Goal: Transaction & Acquisition: Purchase product/service

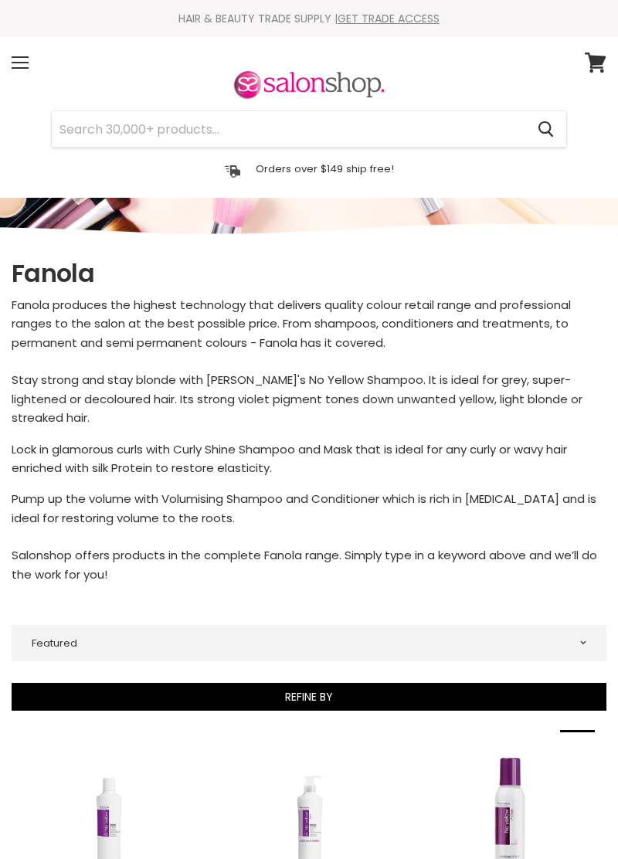
select select "manual"
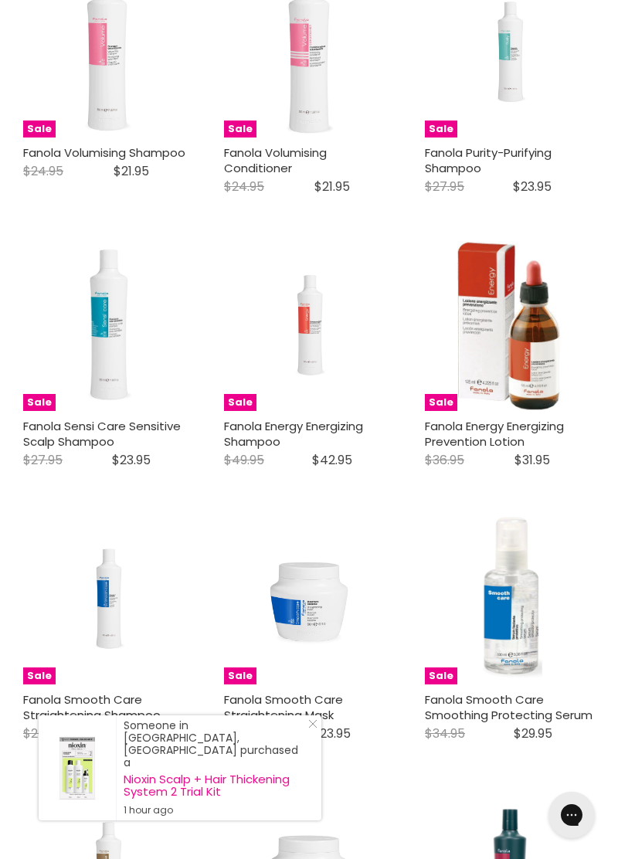
scroll to position [1881, 0]
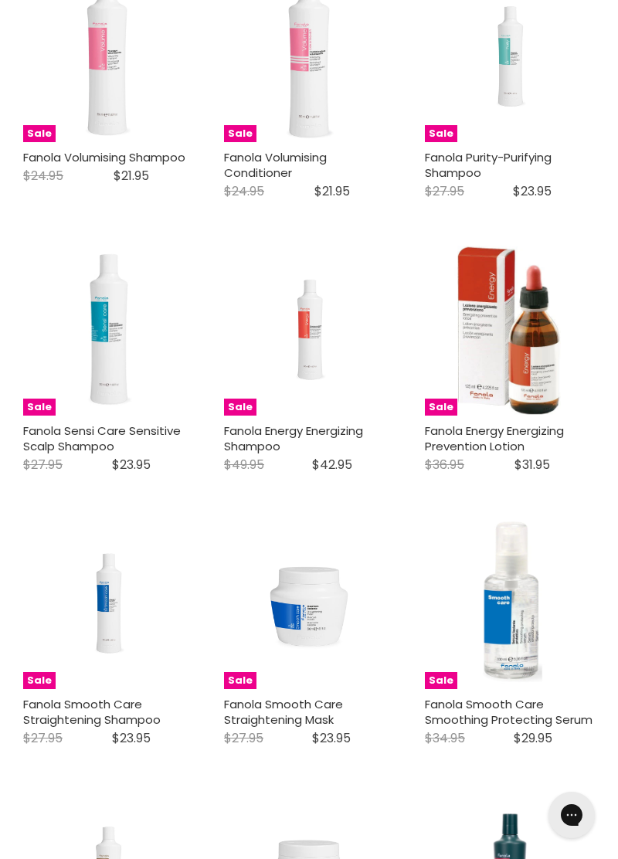
click at [97, 318] on img "Main content" at bounding box center [108, 331] width 170 height 170
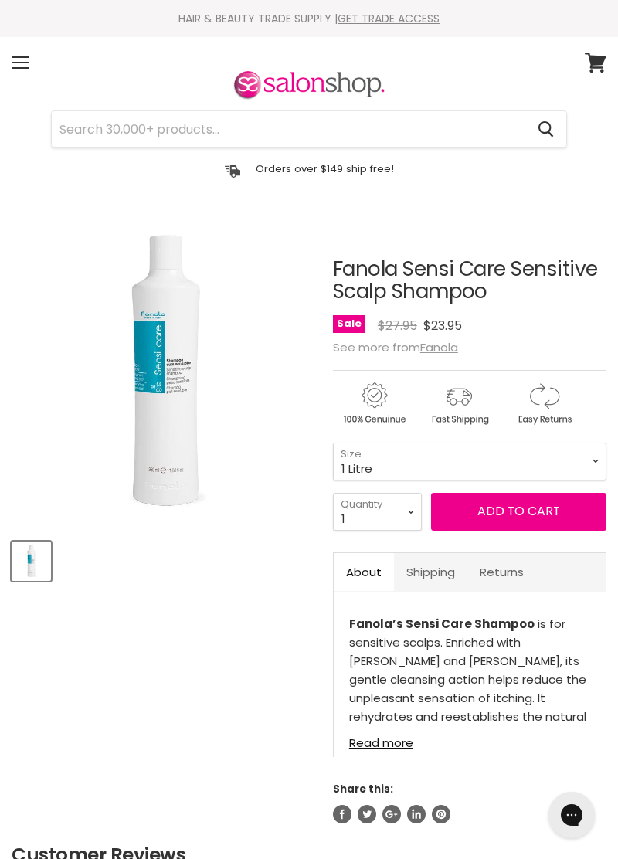
click at [333, 443] on select "350ml 1 Litre" at bounding box center [470, 462] width 274 height 38
select select "1 Litre"
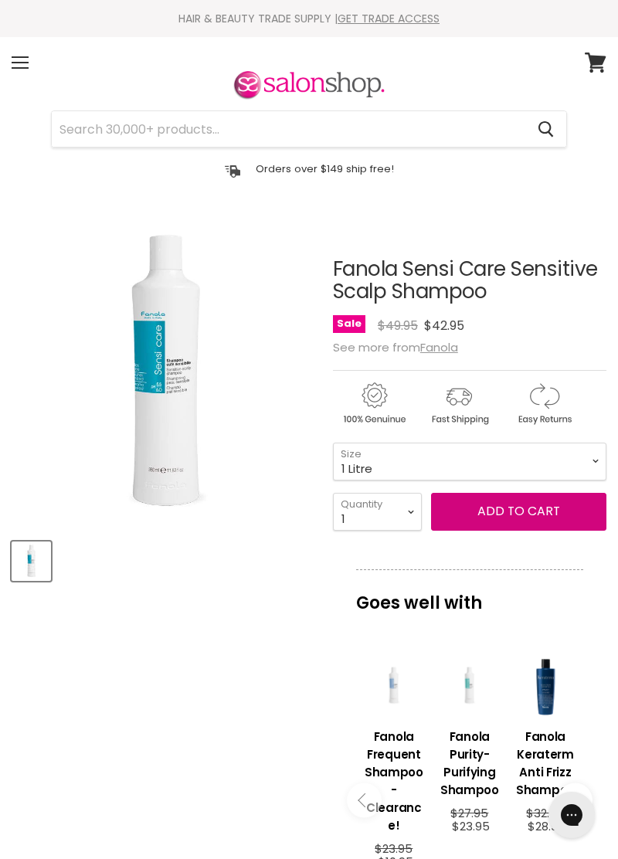
click at [509, 516] on button "Add to cart" at bounding box center [518, 511] width 175 height 37
click at [520, 505] on button "Add to cart" at bounding box center [518, 511] width 175 height 37
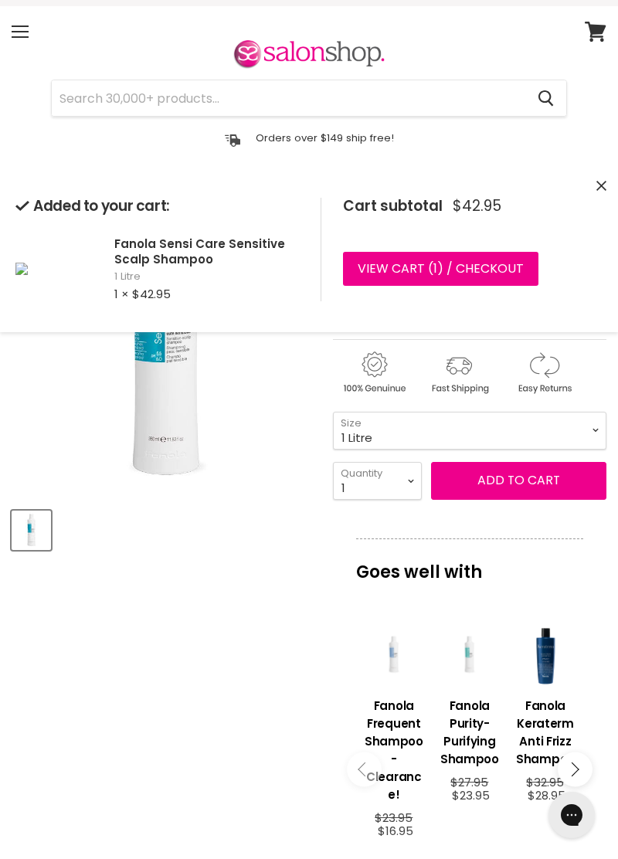
scroll to position [36, 0]
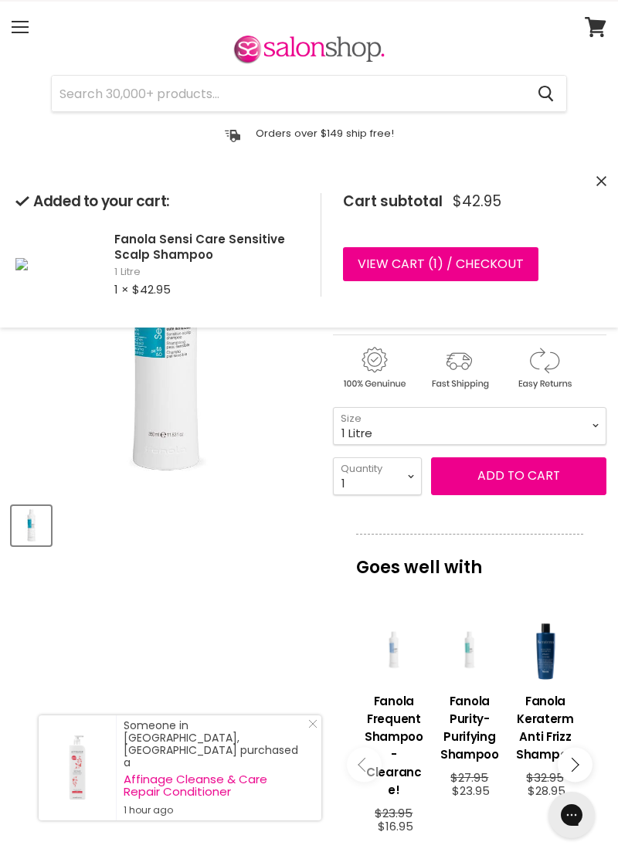
click at [509, 478] on button "Add to cart" at bounding box center [518, 476] width 175 height 37
click at [461, 265] on link "View cart ( 2 ) / Checkout" at bounding box center [442, 264] width 199 height 34
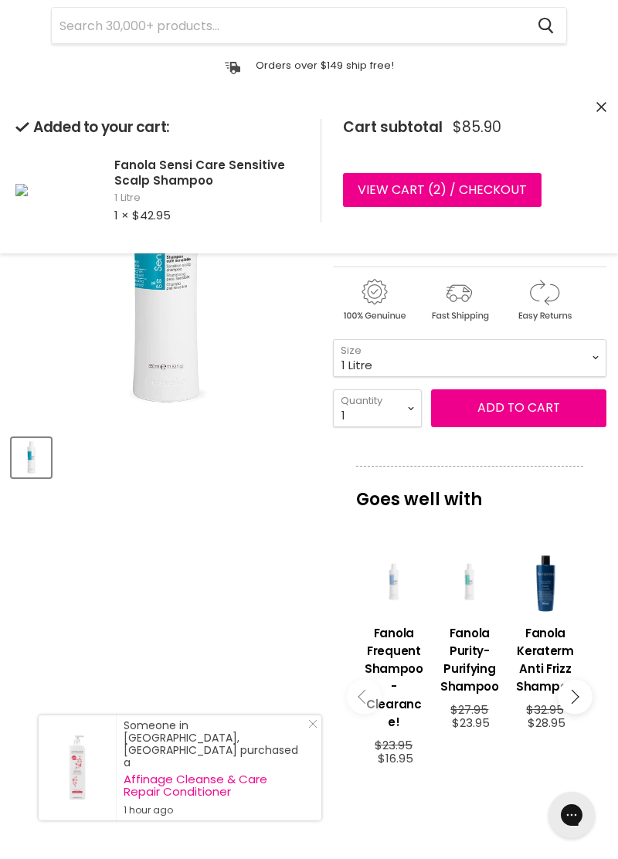
scroll to position [110, 0]
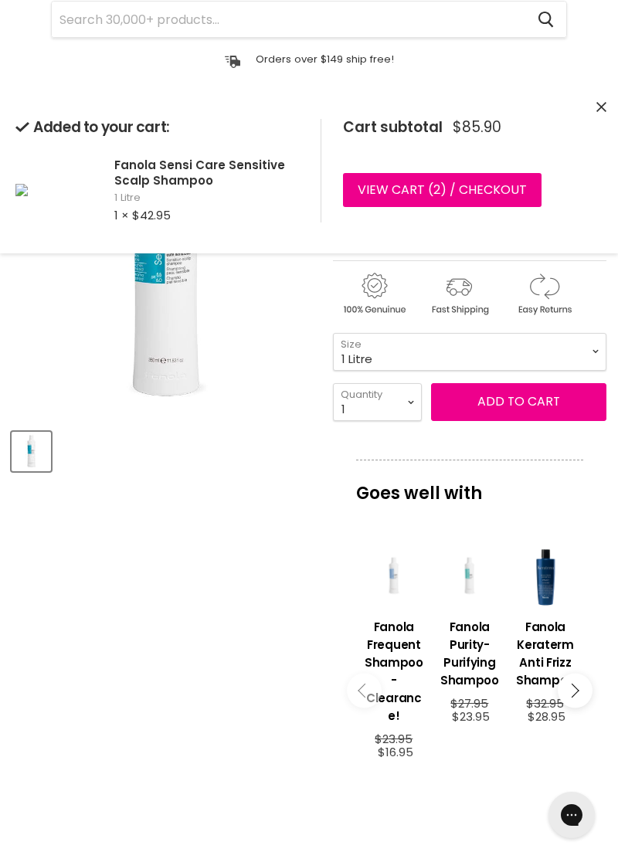
click at [597, 100] on button "Close" at bounding box center [602, 108] width 10 height 16
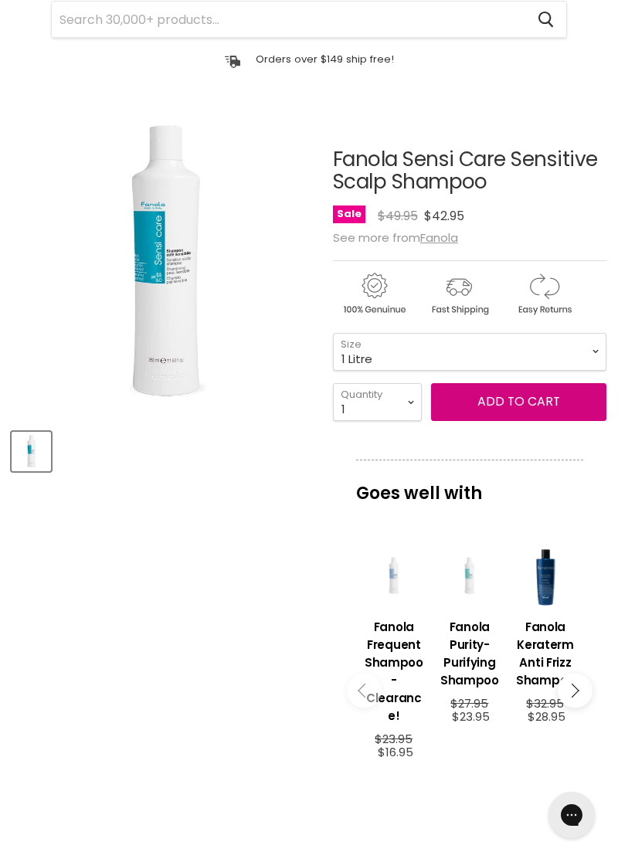
click at [511, 405] on button "Add to cart" at bounding box center [518, 401] width 175 height 37
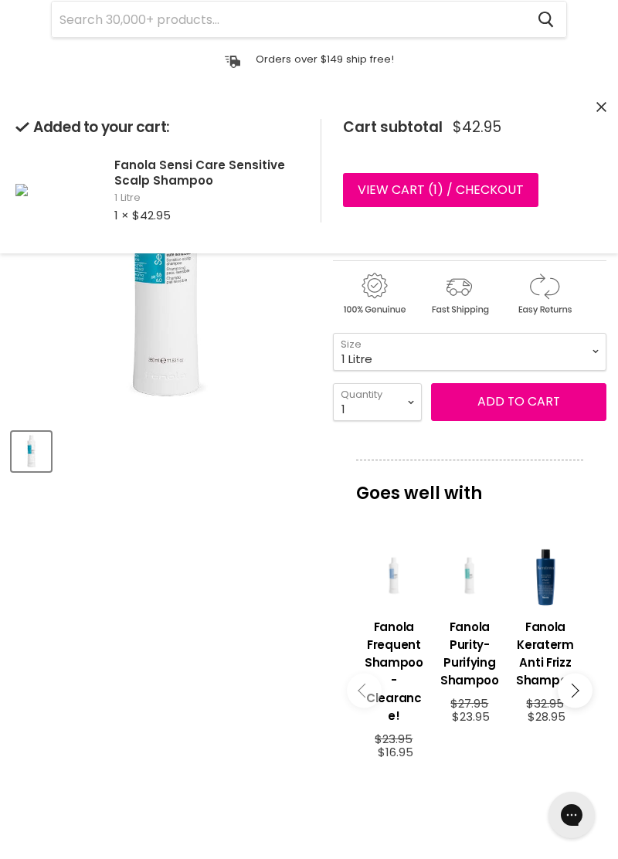
click at [413, 181] on link "View cart ( 1 ) / Checkout" at bounding box center [441, 190] width 196 height 34
